Goal: Transaction & Acquisition: Purchase product/service

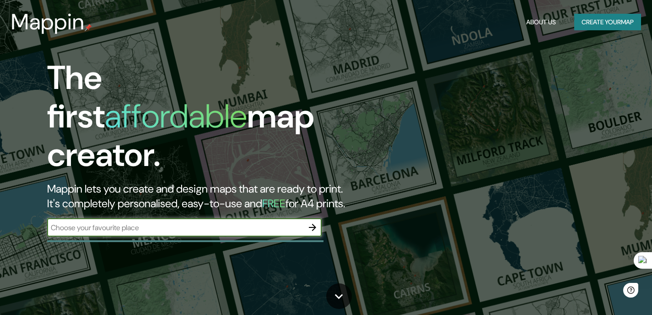
type input "m"
type input "Mixco viejo"
click at [315, 222] on icon "button" at bounding box center [312, 227] width 11 height 11
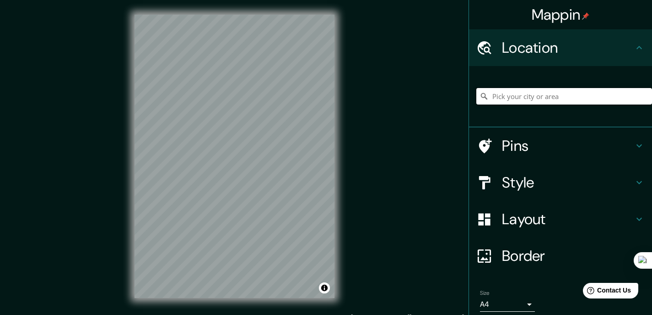
click at [502, 102] on input "Pick your city or area" at bounding box center [565, 96] width 176 height 16
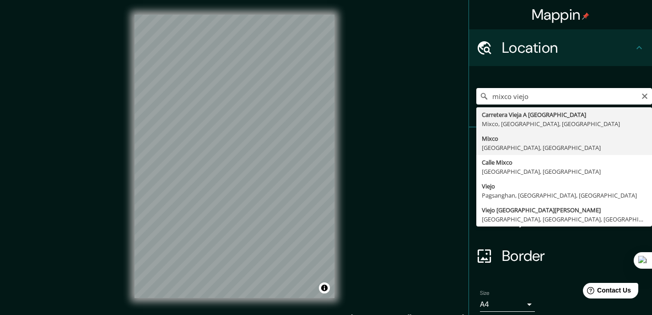
type input "Mixco, [GEOGRAPHIC_DATA], [GEOGRAPHIC_DATA]"
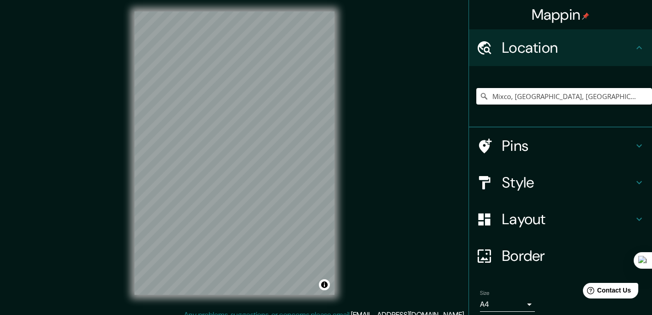
scroll to position [4, 0]
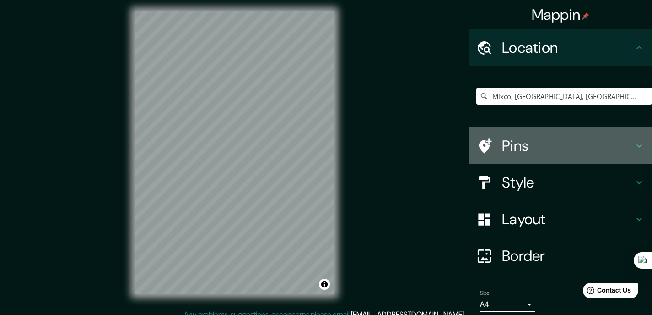
drag, startPoint x: 337, startPoint y: 199, endPoint x: 557, endPoint y: 133, distance: 229.3
click at [557, 133] on div "Pins" at bounding box center [560, 145] width 183 height 37
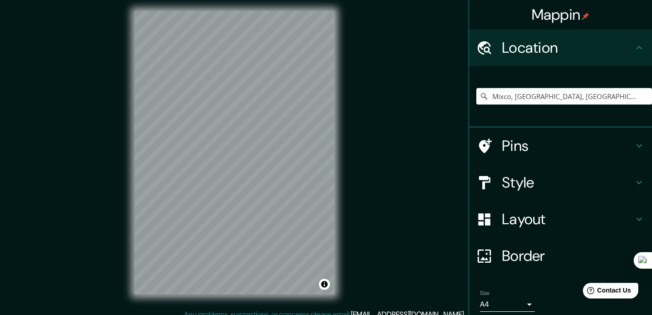
click at [578, 145] on h4 "Pins" at bounding box center [568, 145] width 132 height 18
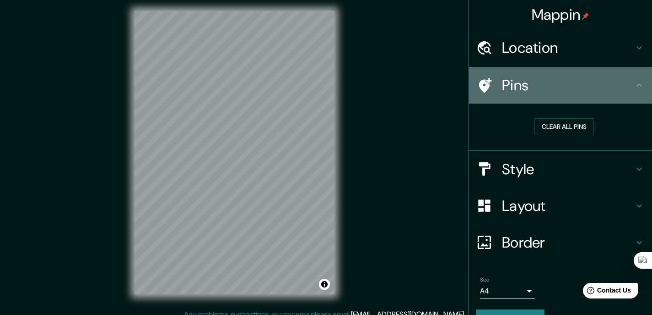
click at [626, 81] on h4 "Pins" at bounding box center [568, 85] width 132 height 18
click at [625, 70] on div "Pins" at bounding box center [560, 85] width 183 height 37
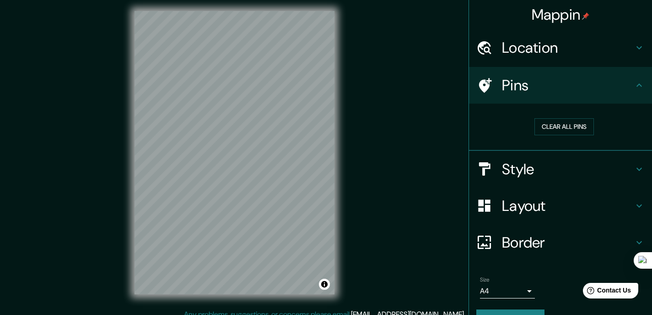
click at [623, 61] on div "Location" at bounding box center [560, 47] width 183 height 37
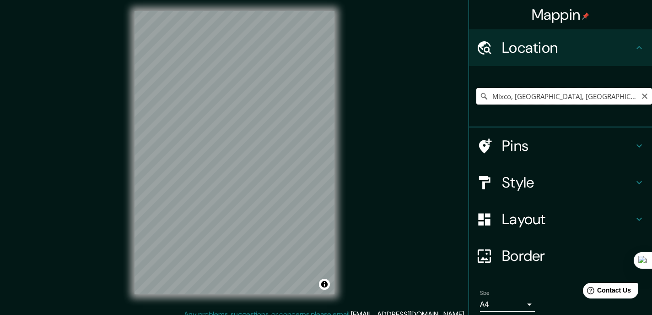
click at [602, 102] on input "Mixco, [GEOGRAPHIC_DATA], [GEOGRAPHIC_DATA]" at bounding box center [565, 96] width 176 height 16
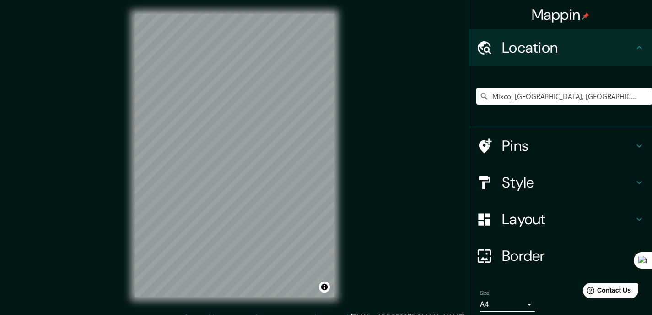
scroll to position [0, 0]
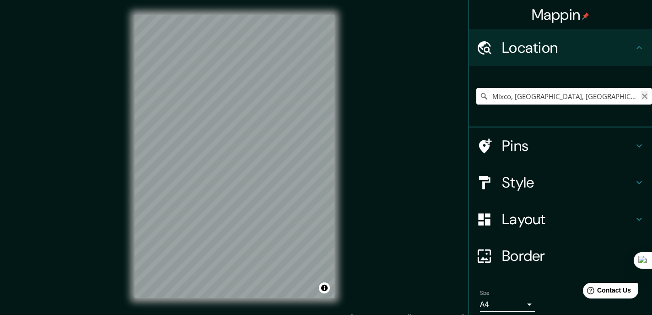
click at [641, 94] on icon "Clear" at bounding box center [644, 95] width 7 height 7
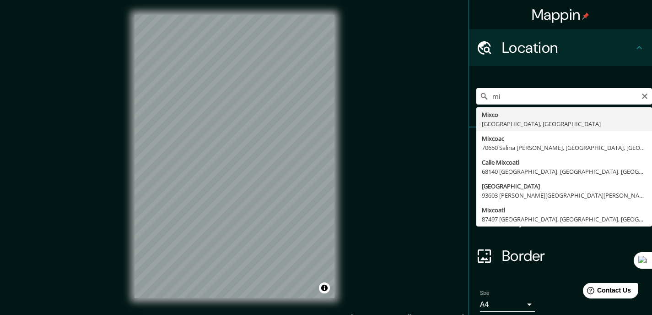
type input "m"
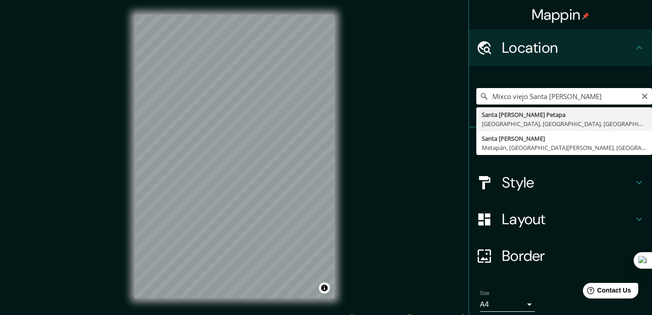
type input "Santa [PERSON_NAME] Petapa, [GEOGRAPHIC_DATA], [GEOGRAPHIC_DATA], [GEOGRAPHIC_D…"
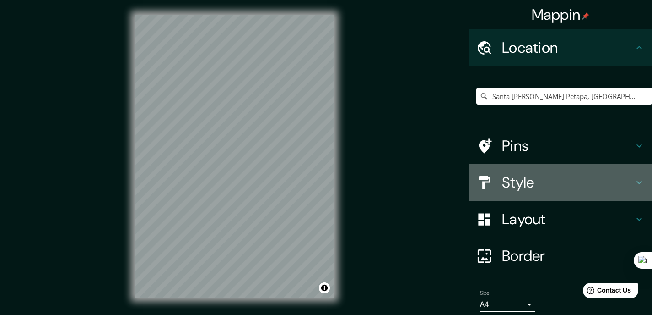
click at [567, 185] on h4 "Style" at bounding box center [568, 182] width 132 height 18
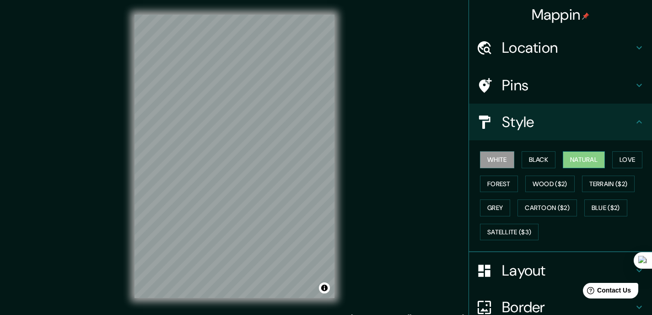
click at [599, 163] on button "Natural" at bounding box center [584, 159] width 42 height 17
click at [615, 158] on button "Love" at bounding box center [628, 159] width 30 height 17
click at [591, 161] on button "Natural" at bounding box center [584, 159] width 42 height 17
click at [505, 183] on button "Forest" at bounding box center [499, 183] width 38 height 17
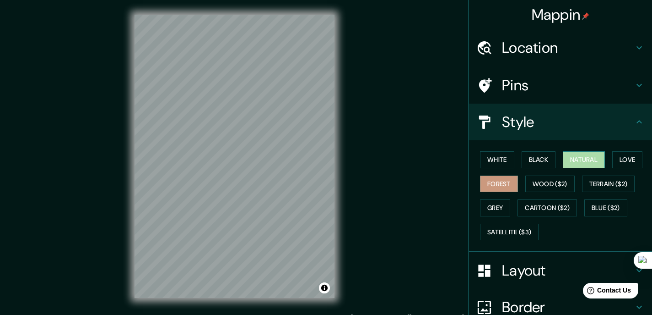
click at [582, 157] on button "Natural" at bounding box center [584, 159] width 42 height 17
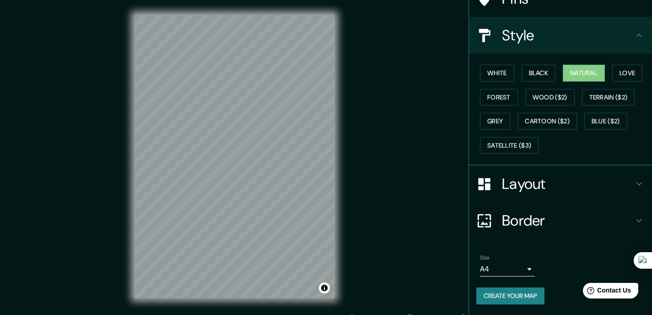
click at [357, 110] on div "Mappin Location [GEOGRAPHIC_DATA][PERSON_NAME], [GEOGRAPHIC_DATA], [GEOGRAPHIC_…" at bounding box center [326, 163] width 652 height 327
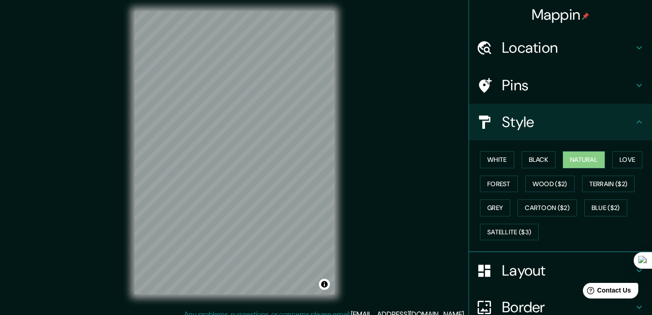
scroll to position [0, 0]
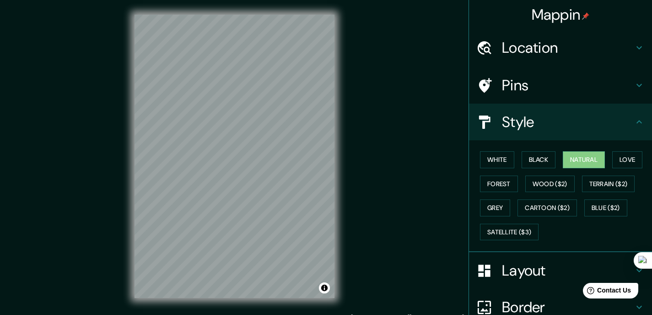
click at [613, 52] on h4 "Location" at bounding box center [568, 47] width 132 height 18
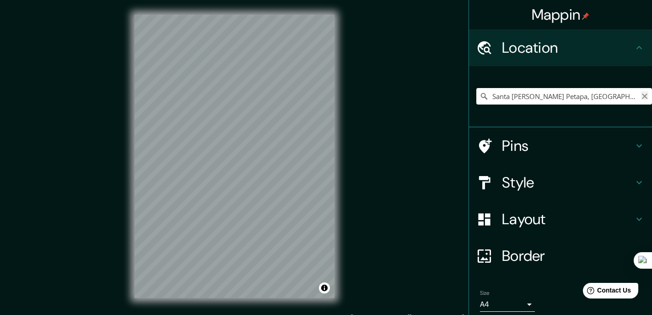
click at [642, 96] on icon "Clear" at bounding box center [644, 95] width 5 height 5
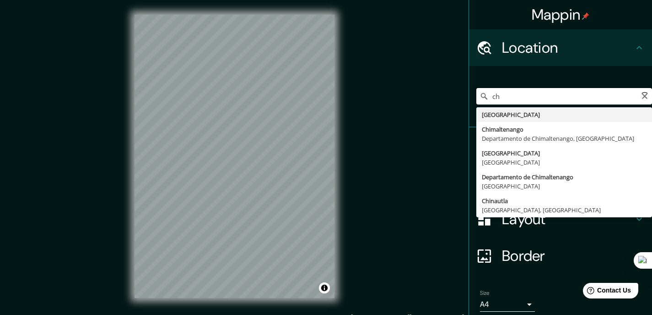
type input "c"
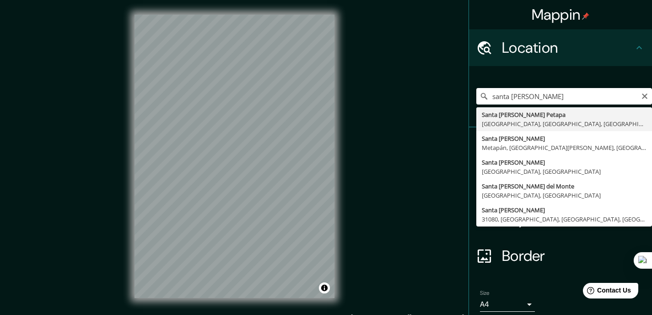
type input "Santa [PERSON_NAME] Petapa, [GEOGRAPHIC_DATA], [GEOGRAPHIC_DATA], [GEOGRAPHIC_D…"
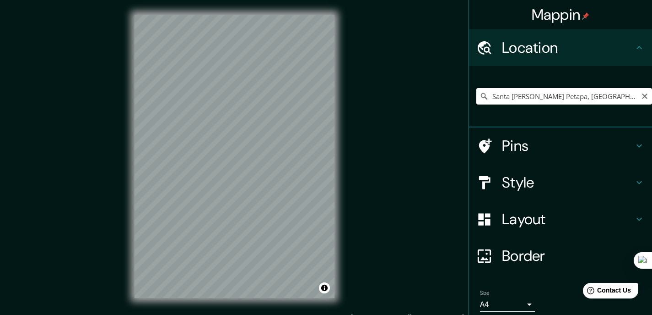
click at [618, 94] on input "Santa [PERSON_NAME] Petapa, [GEOGRAPHIC_DATA], [GEOGRAPHIC_DATA], [GEOGRAPHIC_D…" at bounding box center [565, 96] width 176 height 16
